Goal: Task Accomplishment & Management: Use online tool/utility

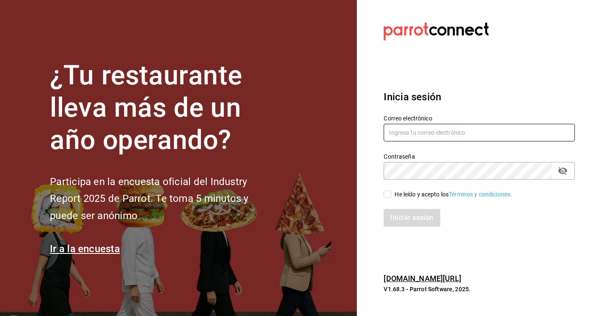
type input "[PERSON_NAME][EMAIL_ADDRESS][PERSON_NAME][DOMAIN_NAME]"
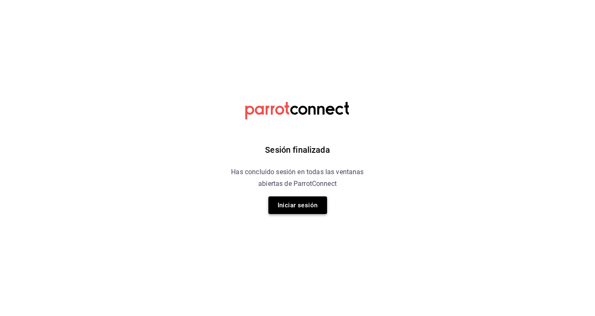
click at [301, 205] on button "Iniciar sesión" at bounding box center [297, 205] width 59 height 18
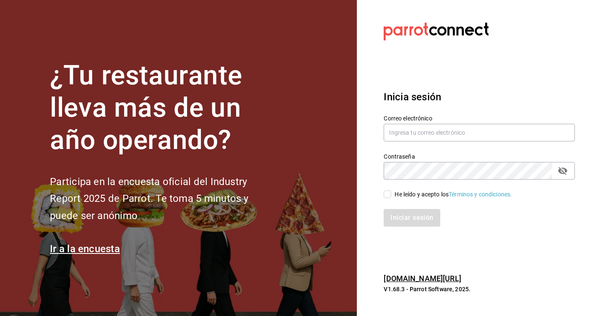
click at [390, 199] on div "Iniciar sesión" at bounding box center [474, 213] width 201 height 28
click at [387, 193] on input "He leído y acepto los Términos y condiciones." at bounding box center [388, 194] width 8 height 8
checkbox input "true"
click at [418, 217] on button "Iniciar sesión" at bounding box center [412, 218] width 57 height 18
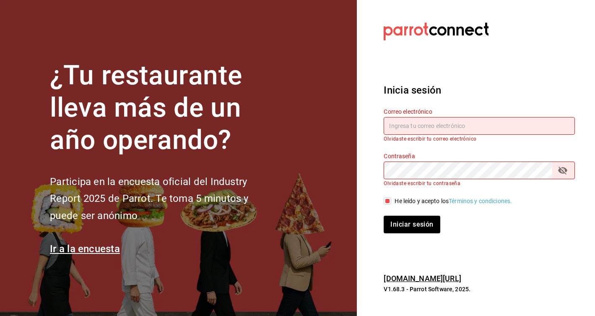
type input "[PERSON_NAME][EMAIL_ADDRESS][PERSON_NAME][DOMAIN_NAME]"
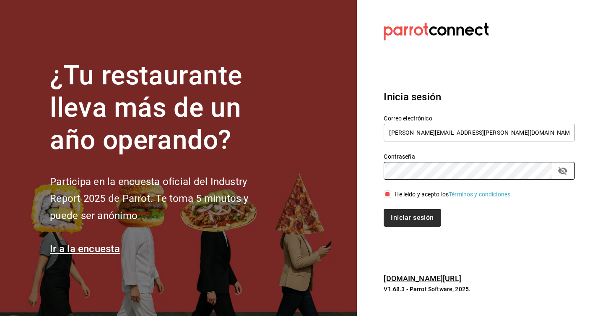
click at [401, 216] on button "Iniciar sesión" at bounding box center [412, 218] width 57 height 18
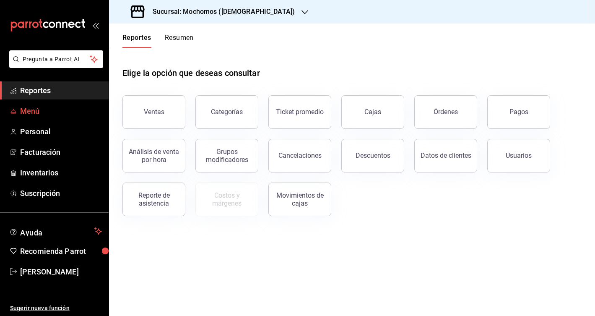
click at [21, 112] on span "Menú" at bounding box center [61, 110] width 82 height 11
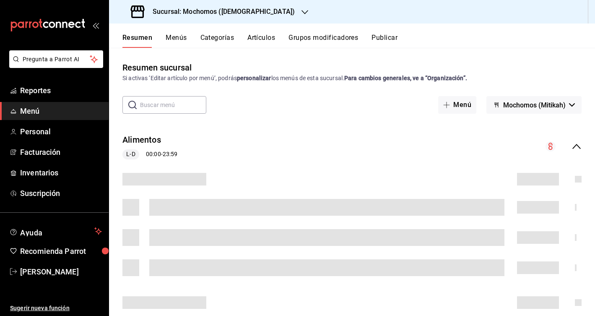
click at [558, 105] on span "Mochomos (Mitikah)" at bounding box center [534, 105] width 62 height 8
click at [524, 61] on div at bounding box center [297, 158] width 595 height 316
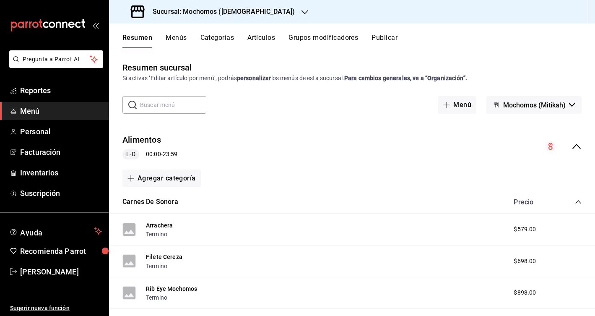
click at [185, 36] on button "Menús" at bounding box center [176, 41] width 21 height 14
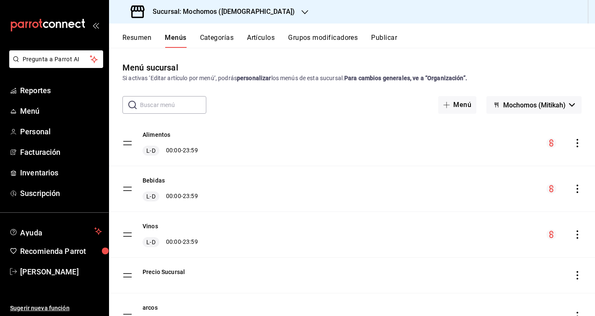
click at [582, 140] on div "Alimentos L-D 00:00 - 23:59" at bounding box center [352, 142] width 486 height 45
click at [577, 143] on icon "actions" at bounding box center [578, 143] width 2 height 8
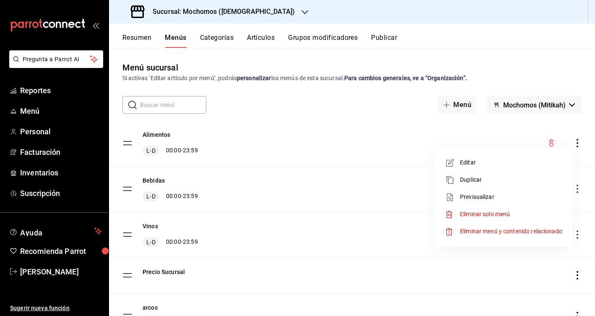
click at [477, 201] on span "Previsualizar" at bounding box center [511, 196] width 102 height 9
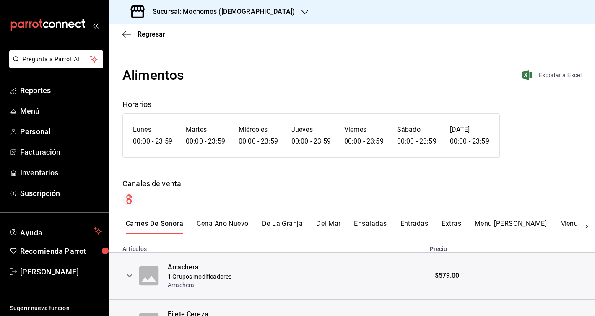
click at [563, 77] on span "Exportar a Excel" at bounding box center [552, 75] width 57 height 10
click at [546, 74] on span "Exportar a Excel" at bounding box center [552, 75] width 57 height 10
click at [302, 13] on icon "button" at bounding box center [305, 12] width 7 height 7
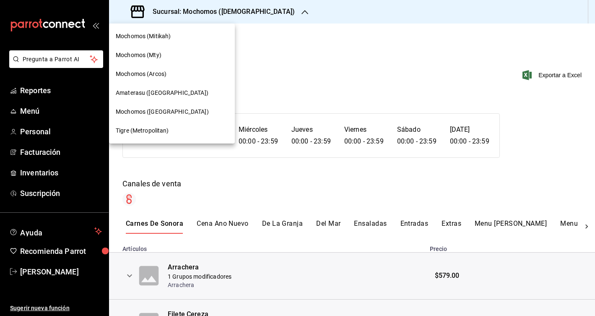
click at [151, 131] on span "Tigre (Metropolitan)" at bounding box center [142, 130] width 53 height 9
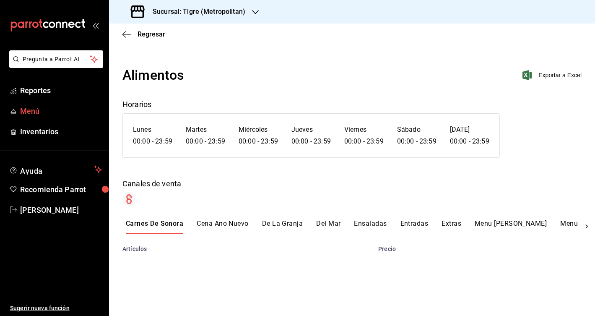
click at [39, 117] on link "Menú" at bounding box center [54, 111] width 109 height 18
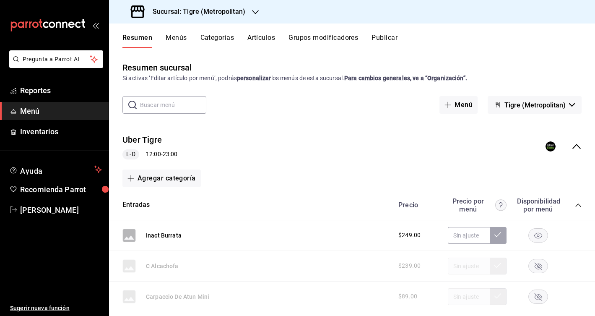
click at [174, 38] on button "Menús" at bounding box center [176, 41] width 21 height 14
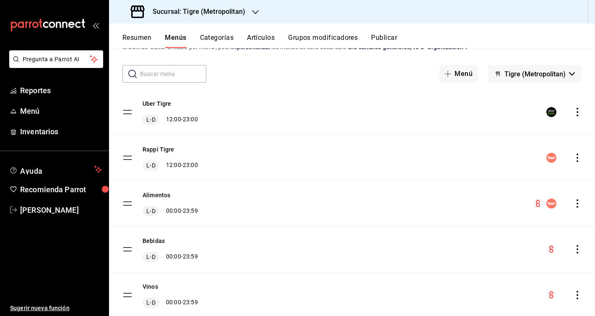
scroll to position [31, 0]
click at [577, 203] on icon "actions" at bounding box center [577, 203] width 8 height 8
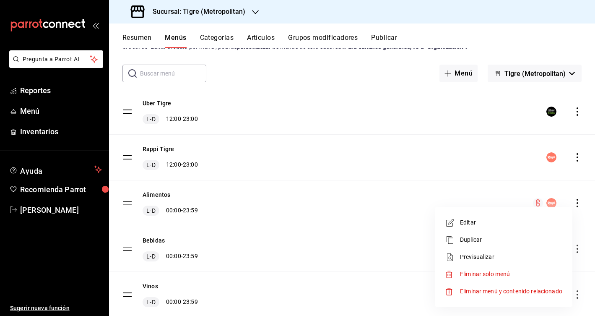
click at [491, 257] on span "Previsualizar" at bounding box center [511, 256] width 102 height 9
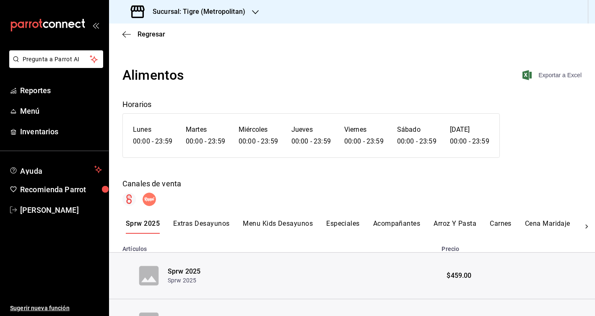
click at [564, 73] on span "Exportar a Excel" at bounding box center [552, 75] width 57 height 10
